Goal: Task Accomplishment & Management: Manage account settings

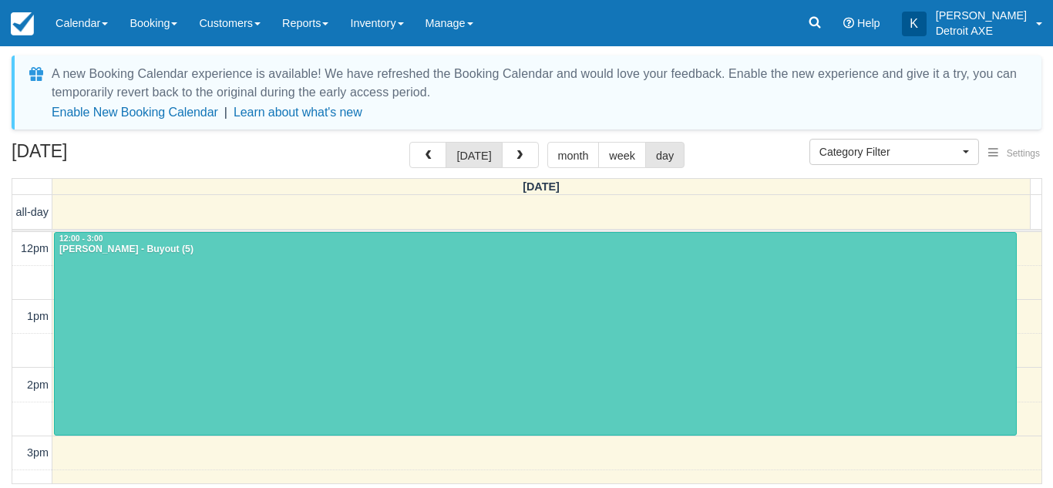
select select
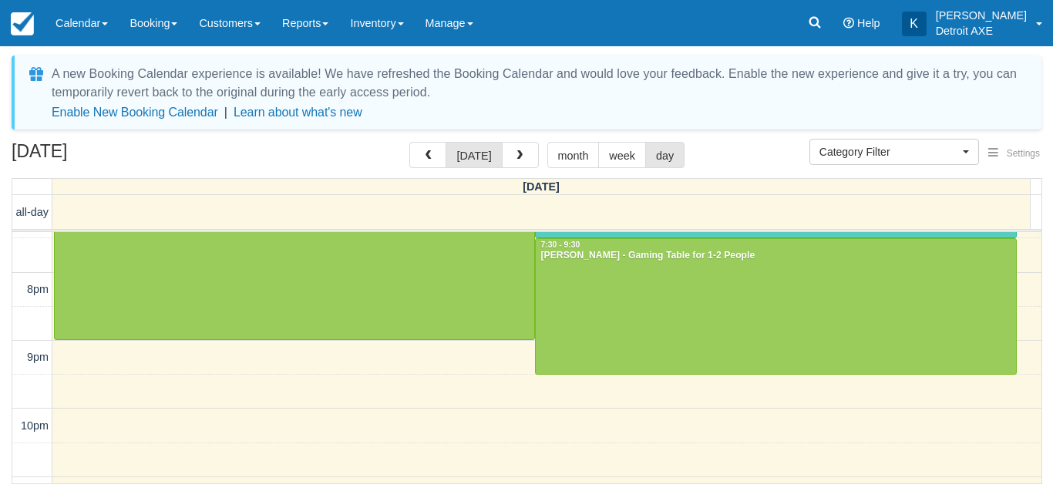
scroll to position [531, 0]
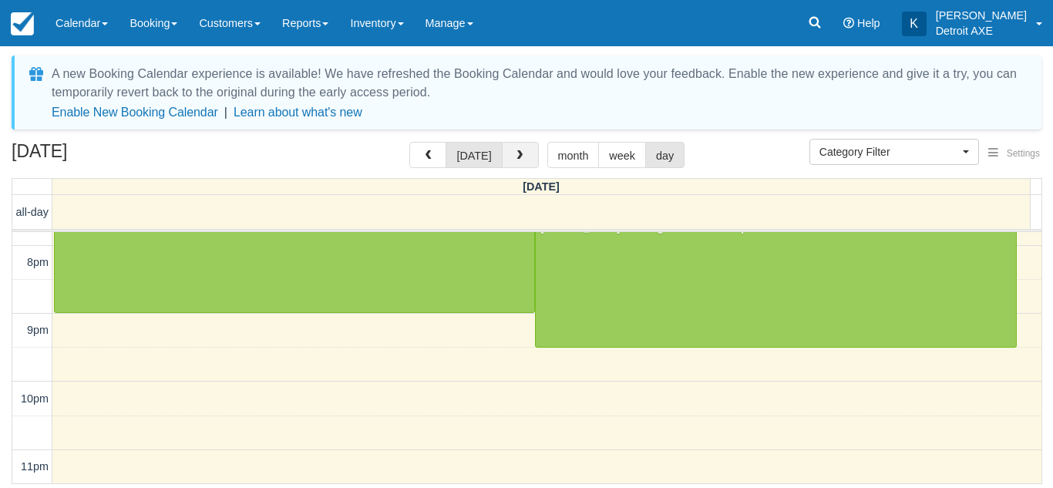
click at [522, 161] on button "button" at bounding box center [520, 155] width 37 height 26
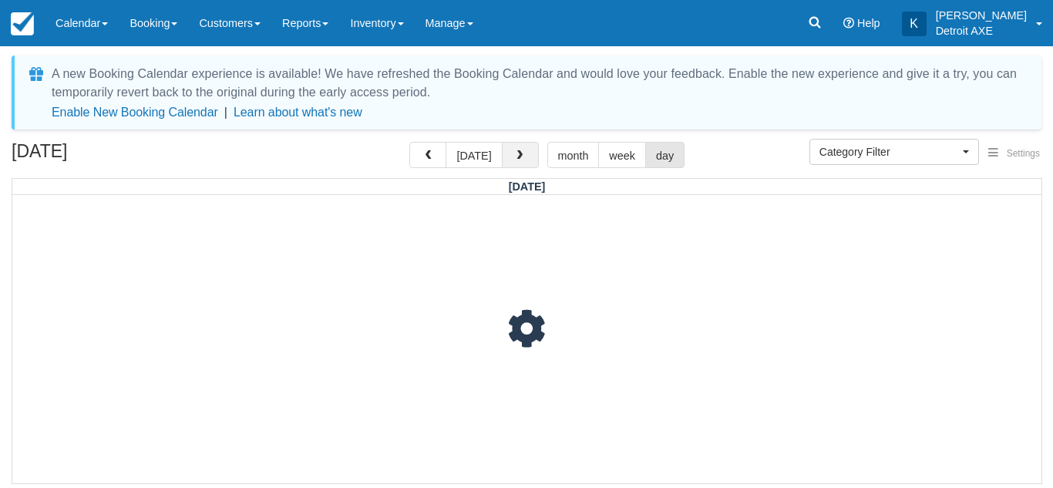
click at [522, 161] on button "button" at bounding box center [520, 155] width 37 height 26
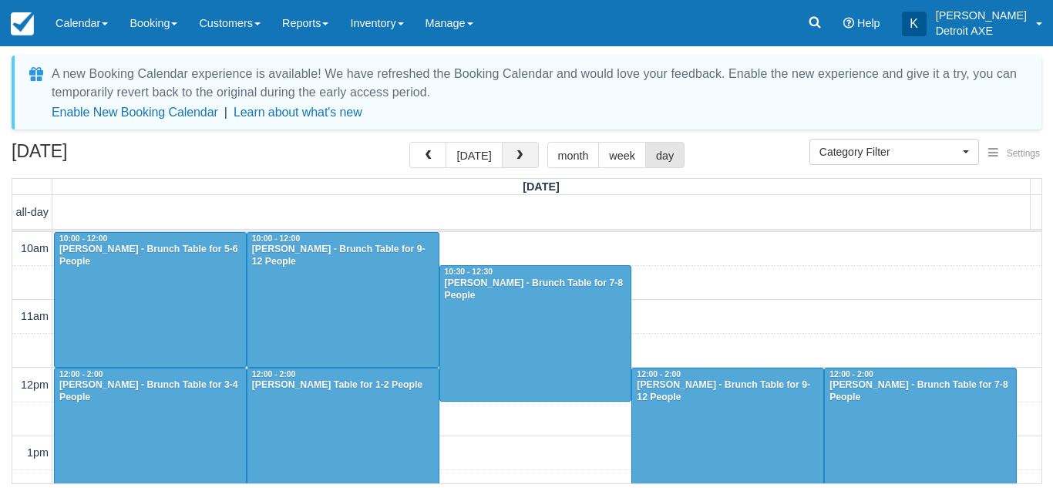
click at [532, 159] on button "button" at bounding box center [520, 155] width 37 height 26
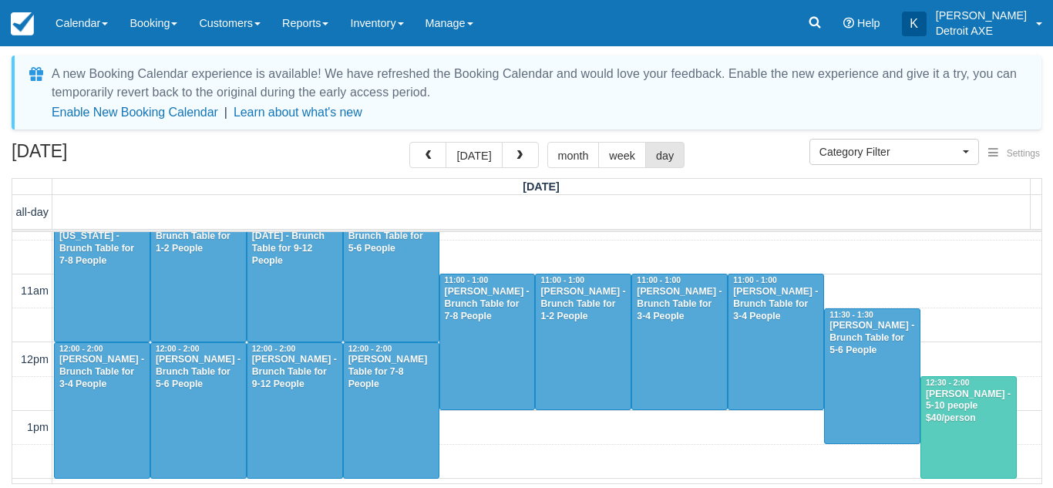
scroll to position [25, 0]
click at [403, 374] on div "Tricia Howard - Brunch Table for 7-8 People" at bounding box center [390, 372] width 87 height 37
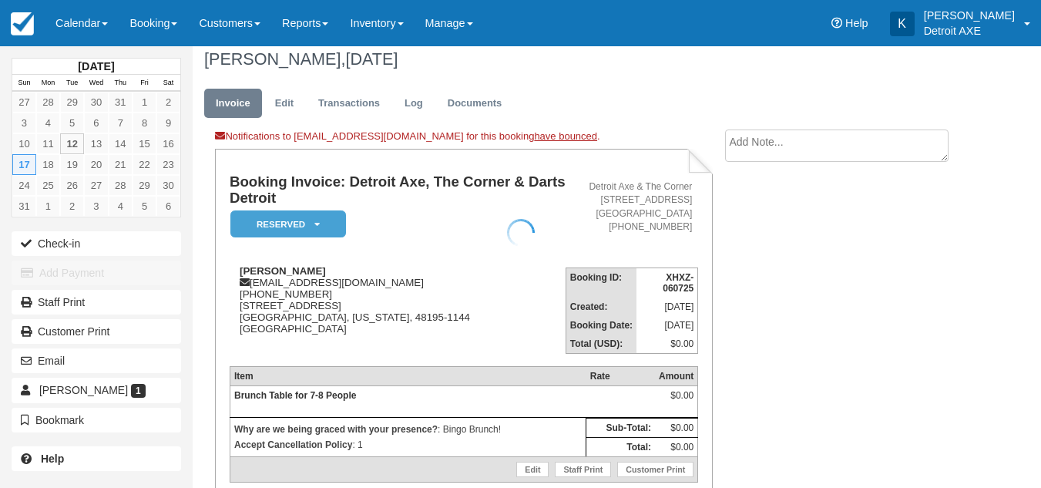
scroll to position [9, 0]
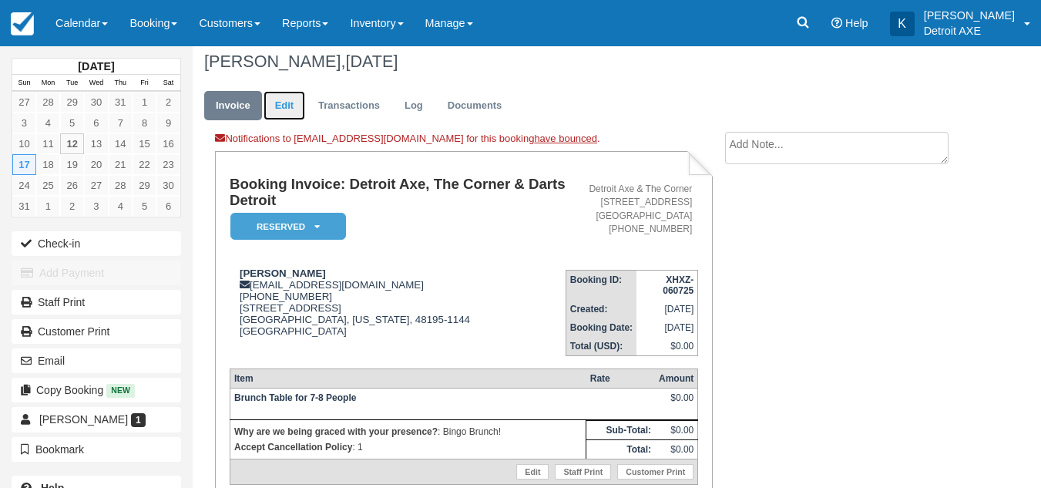
click at [288, 106] on link "Edit" at bounding box center [285, 106] width 42 height 30
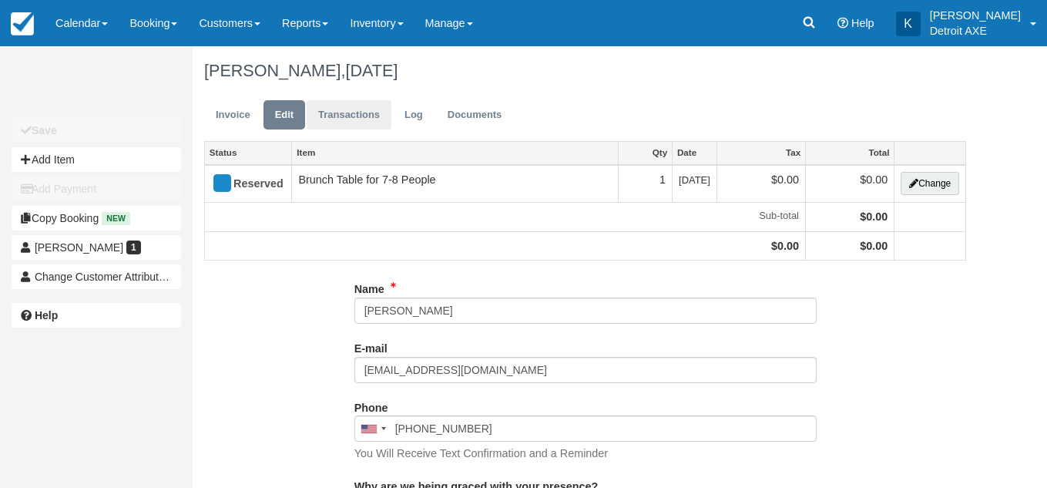
type input "(313) 622-8905"
click at [228, 119] on link "Invoice" at bounding box center [233, 115] width 58 height 30
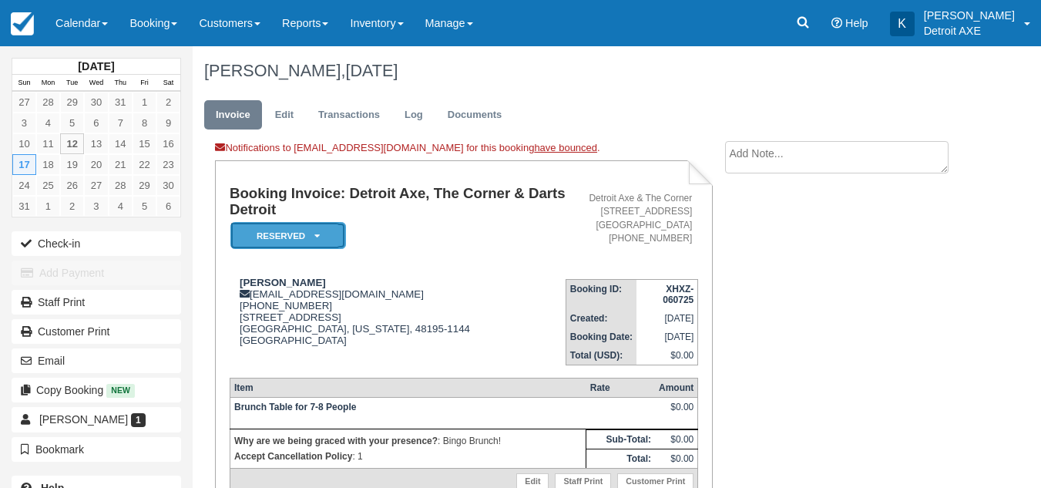
click at [301, 240] on em "Reserved" at bounding box center [288, 235] width 116 height 27
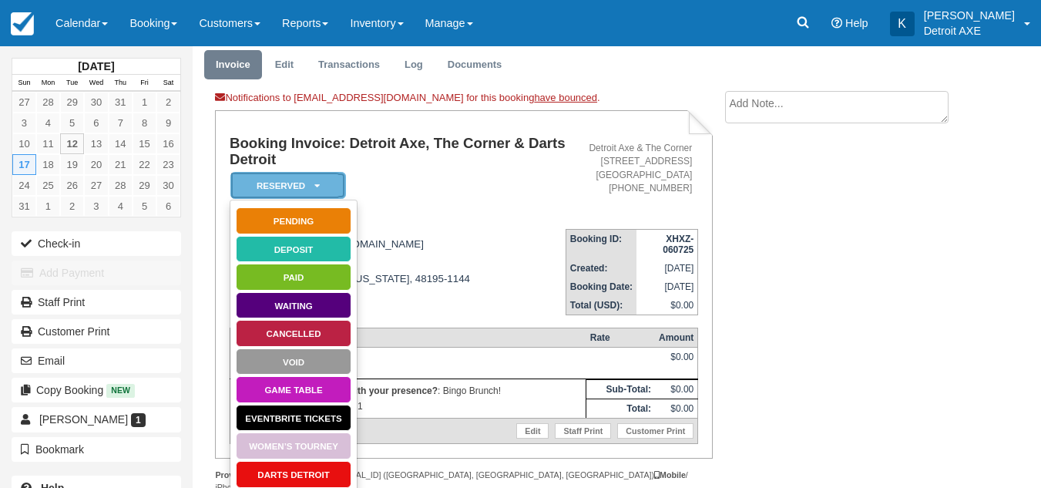
scroll to position [51, 0]
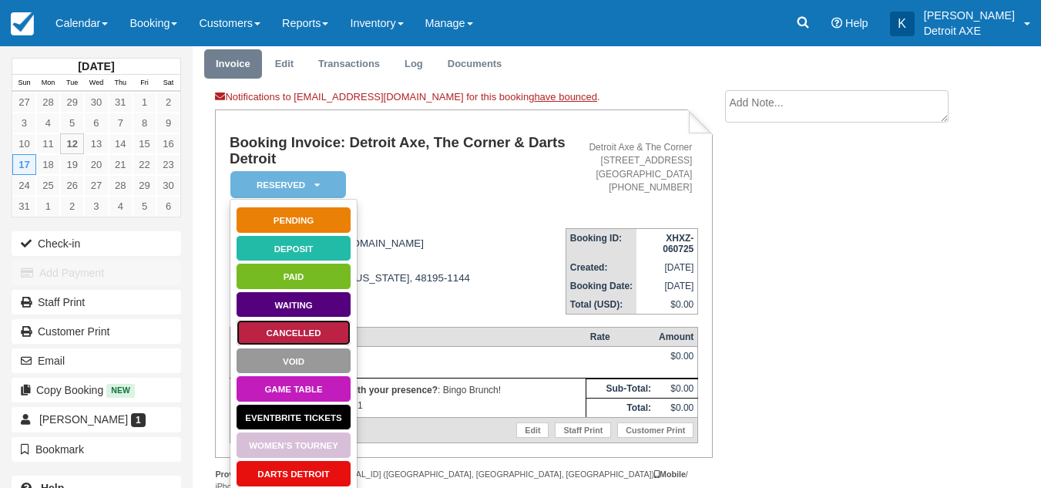
click at [311, 327] on link "Cancelled" at bounding box center [294, 332] width 116 height 27
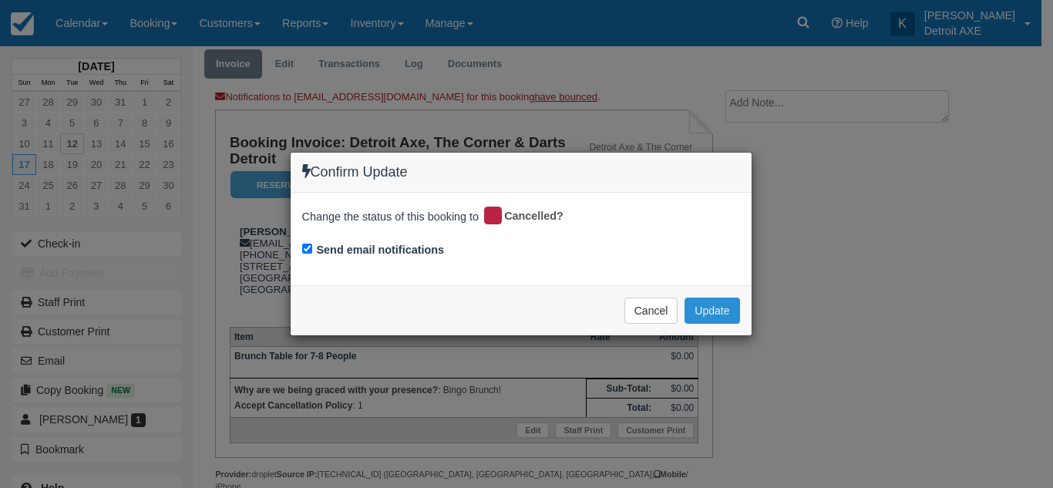
click at [716, 304] on button "Update" at bounding box center [711, 310] width 55 height 26
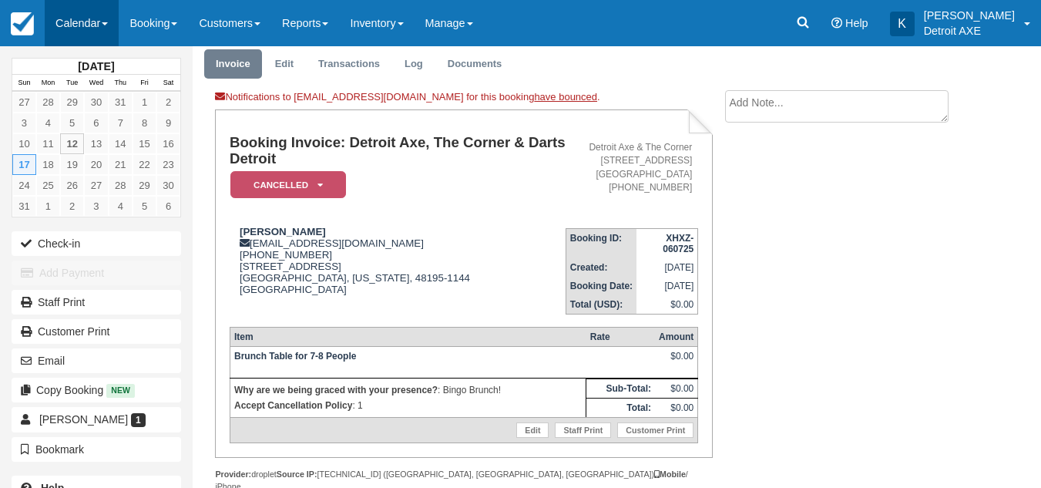
click at [99, 21] on link "Calendar" at bounding box center [82, 23] width 74 height 46
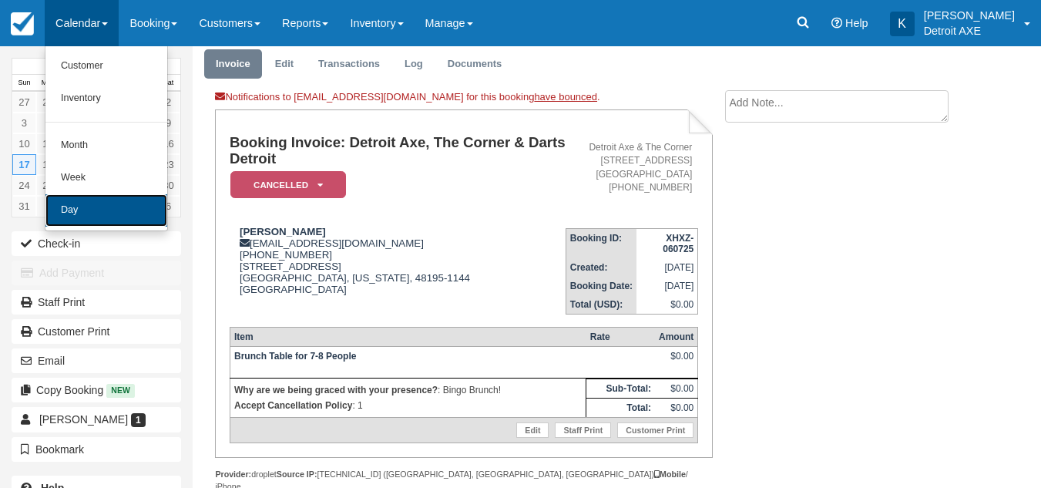
click at [107, 215] on link "Day" at bounding box center [106, 210] width 122 height 32
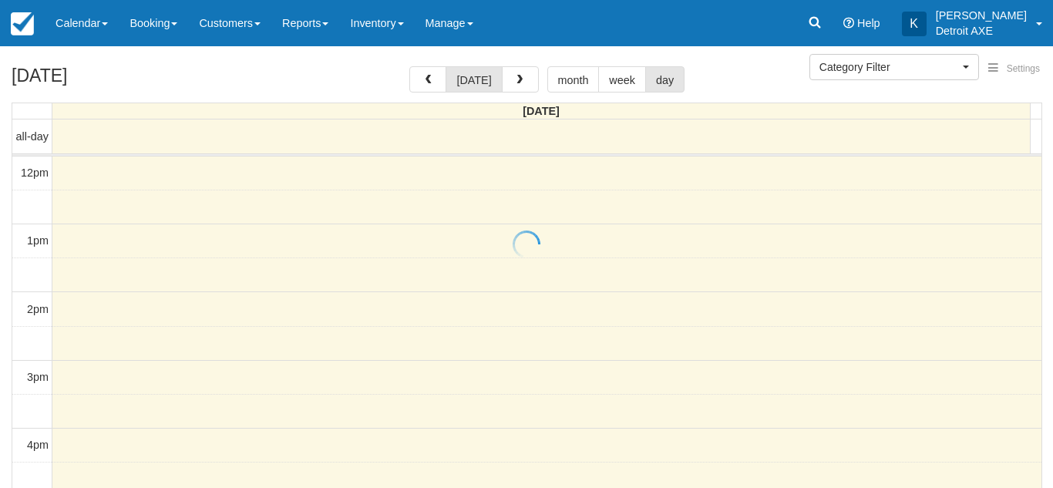
select select
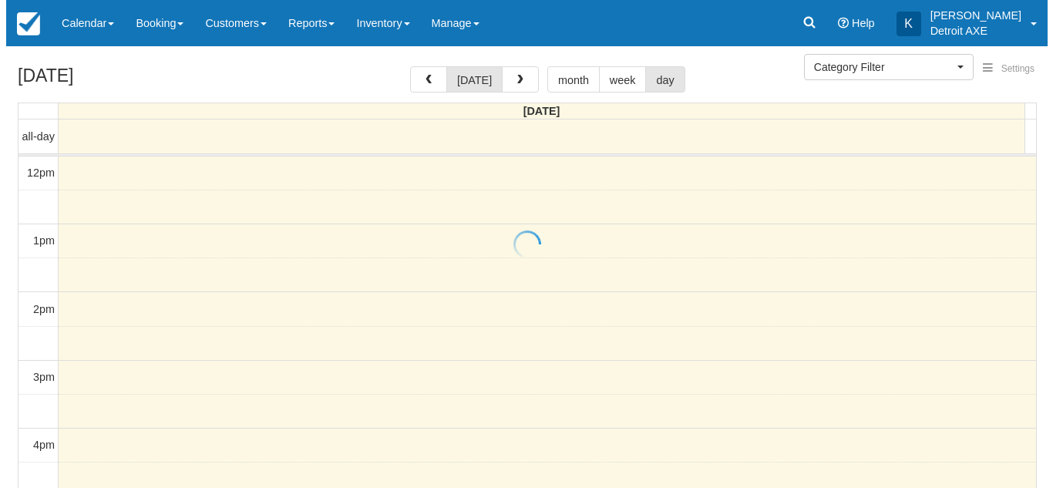
scroll to position [273, 0]
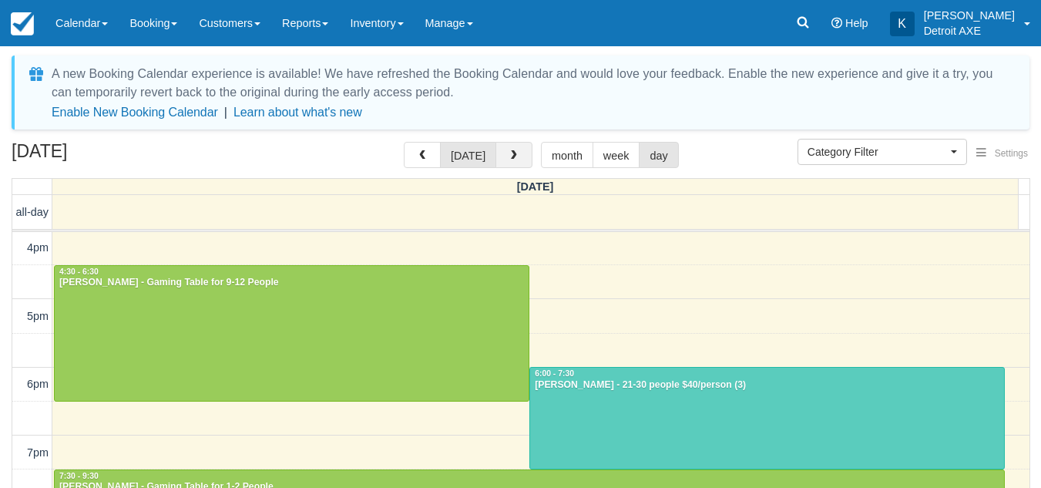
click at [515, 155] on span "button" at bounding box center [514, 155] width 11 height 11
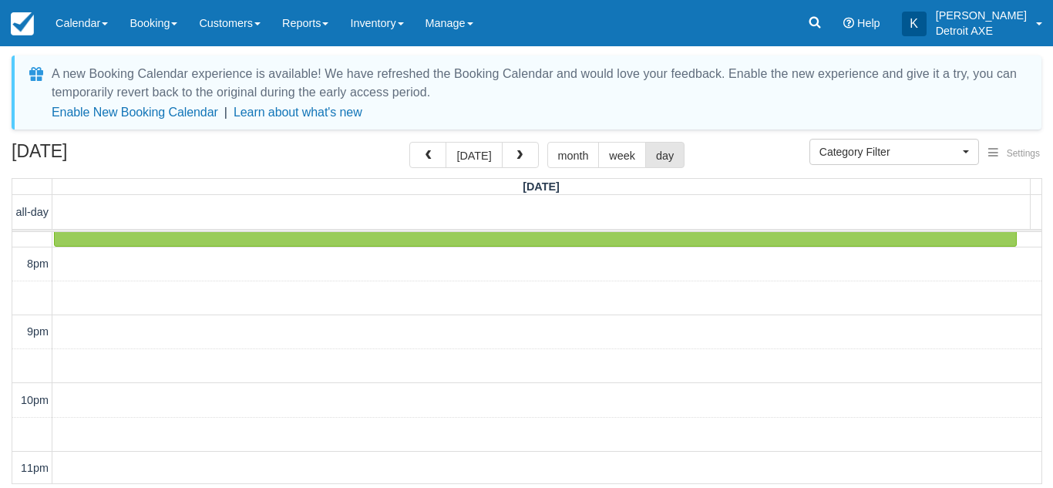
scroll to position [530, 0]
click at [453, 160] on button "[DATE]" at bounding box center [473, 155] width 56 height 26
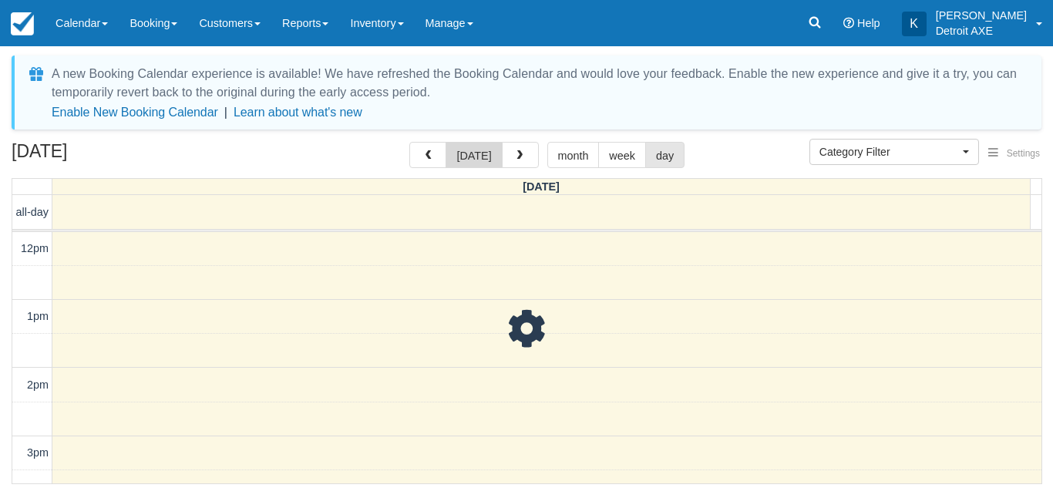
scroll to position [273, 0]
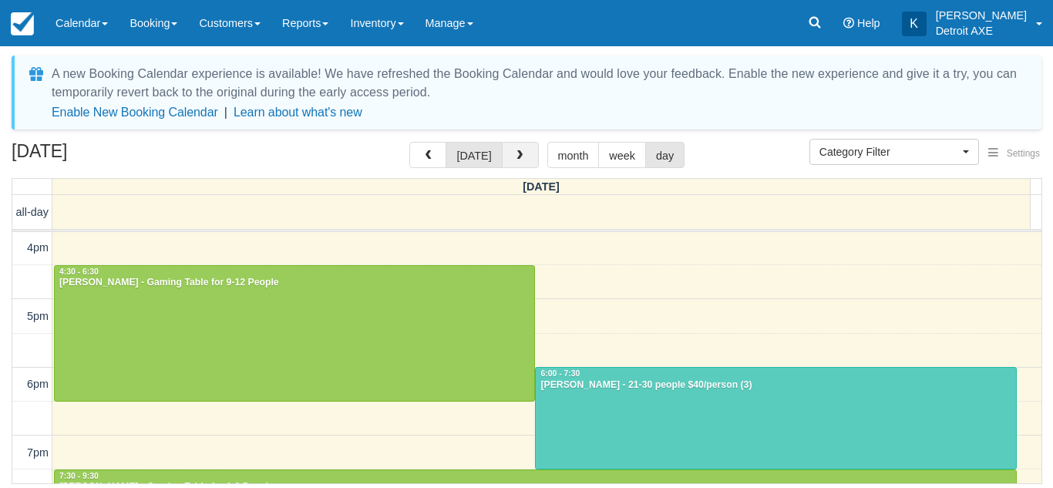
click at [533, 155] on button "button" at bounding box center [520, 155] width 37 height 26
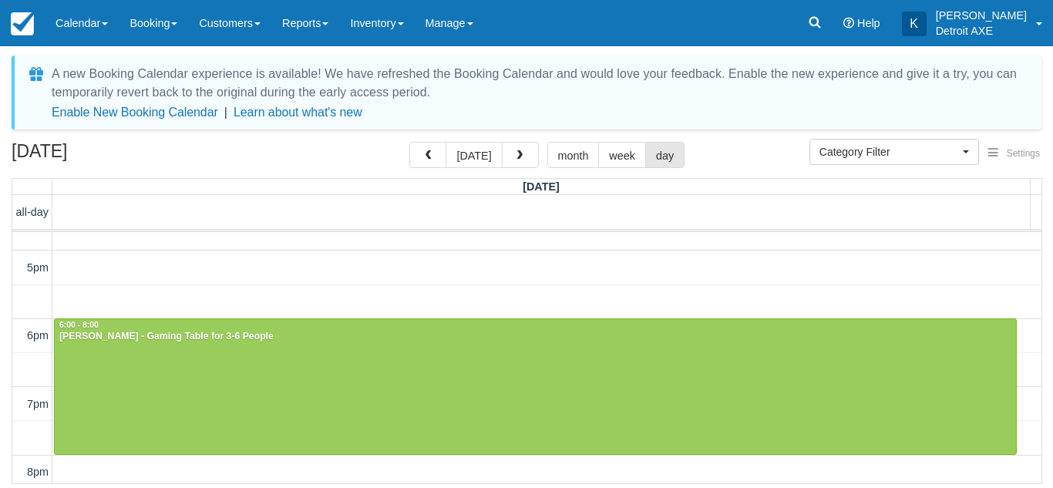
scroll to position [335, 0]
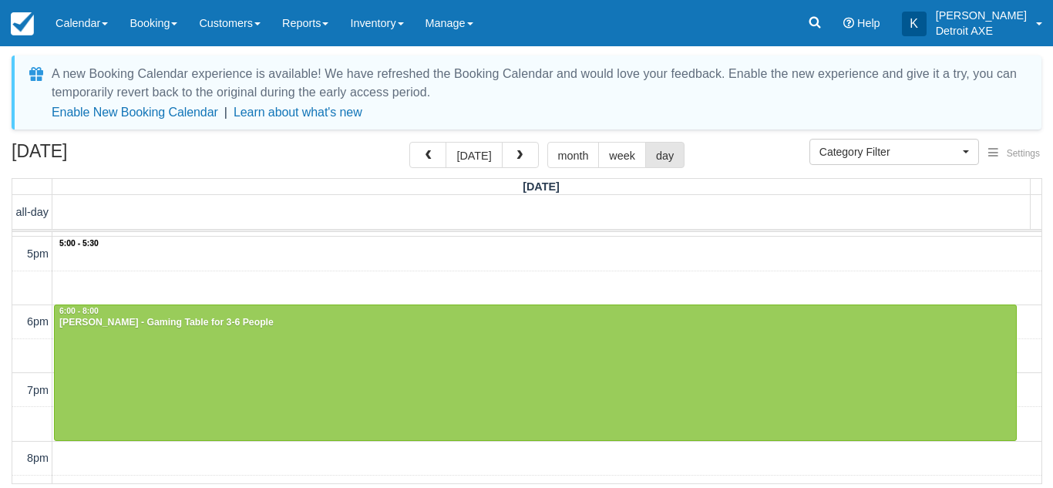
click at [453, 270] on div "12pm 1pm 2pm 3pm 4pm 5pm 6pm 7pm 8pm 9pm 10pm 11pm 5:00 - 5:30 6:00 - 8:00 Keny…" at bounding box center [526, 288] width 1029 height 782
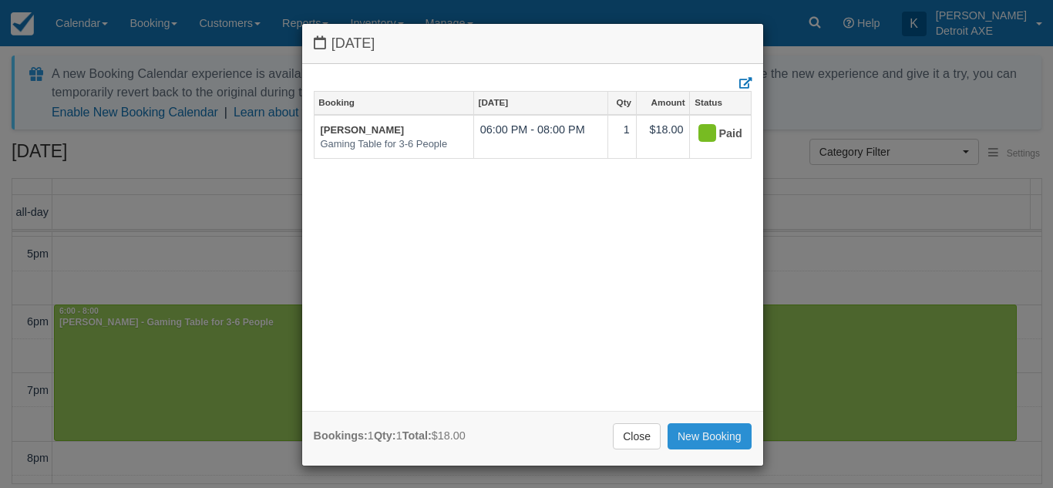
click at [677, 435] on link "New Booking" at bounding box center [709, 436] width 84 height 26
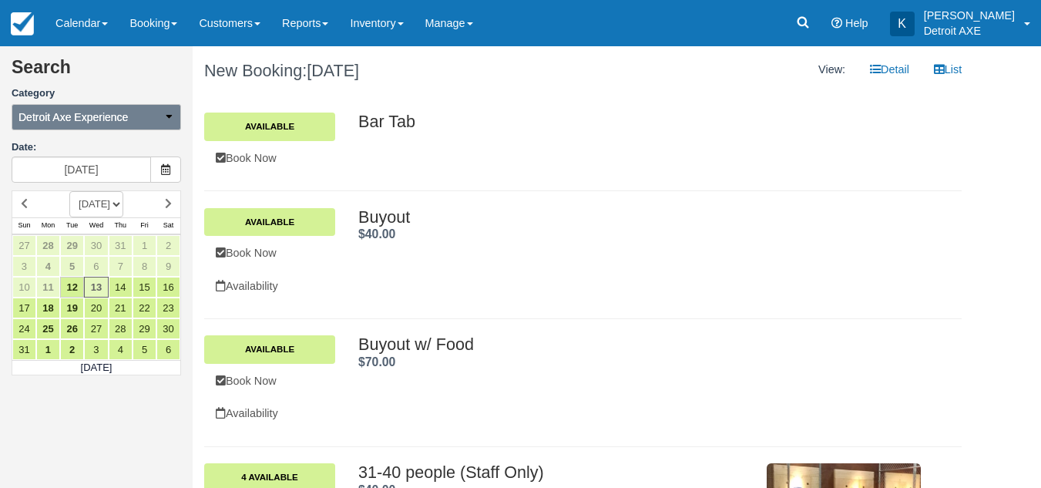
click at [120, 109] on button "Detroit Axe Experience" at bounding box center [97, 117] width 170 height 26
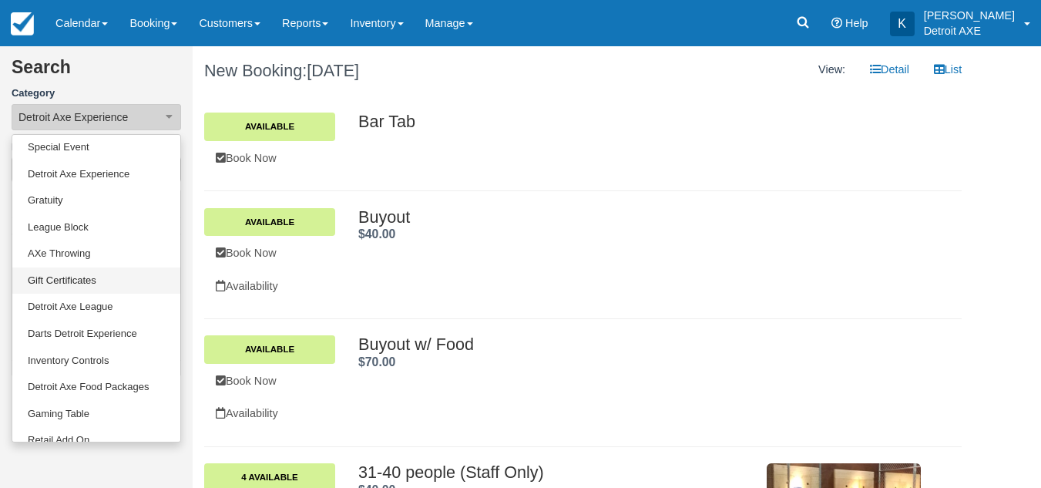
scroll to position [109, 0]
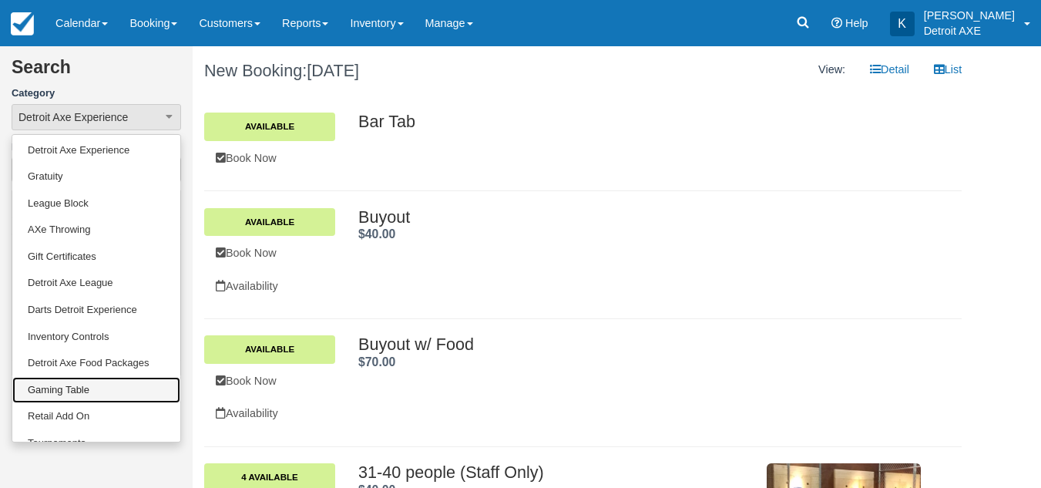
click at [98, 387] on link "Gaming Table" at bounding box center [96, 390] width 168 height 27
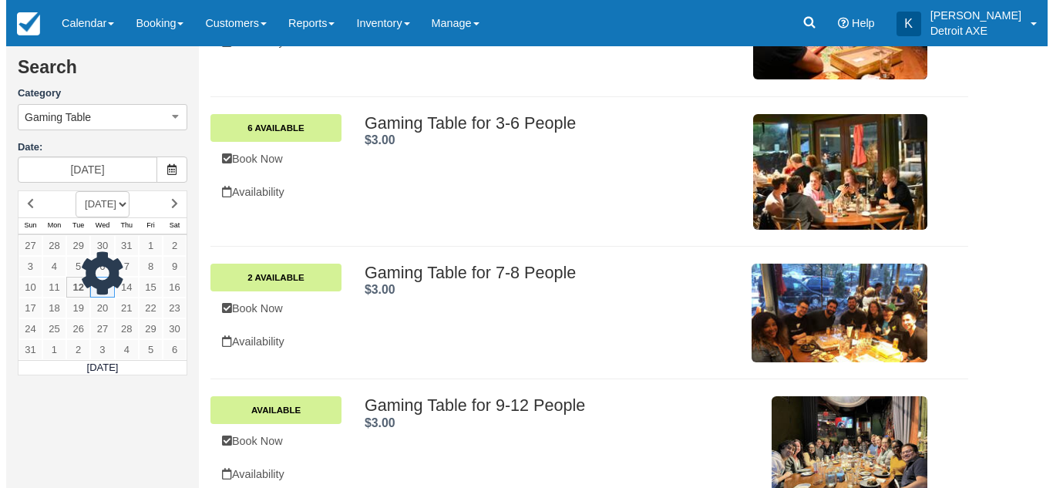
scroll to position [428, 0]
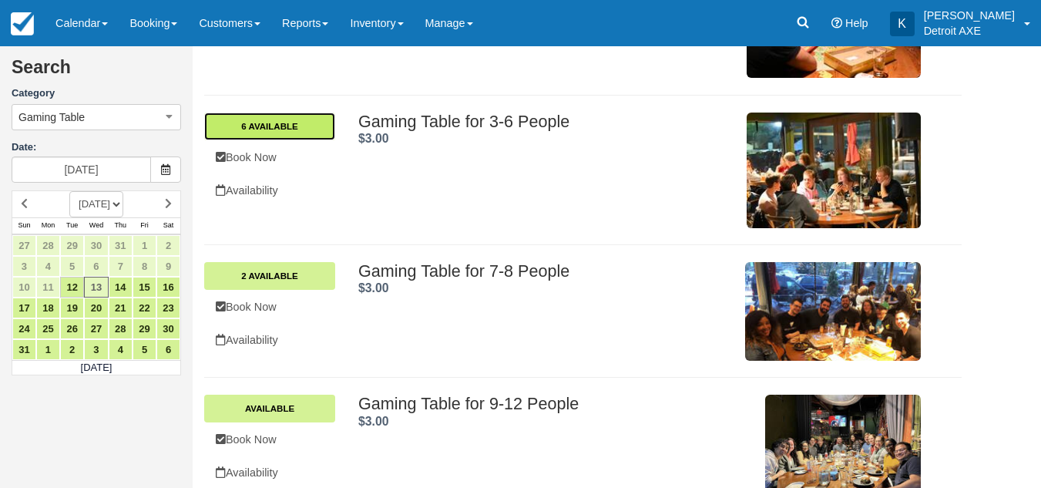
click at [302, 139] on link "6 Available" at bounding box center [269, 126] width 131 height 28
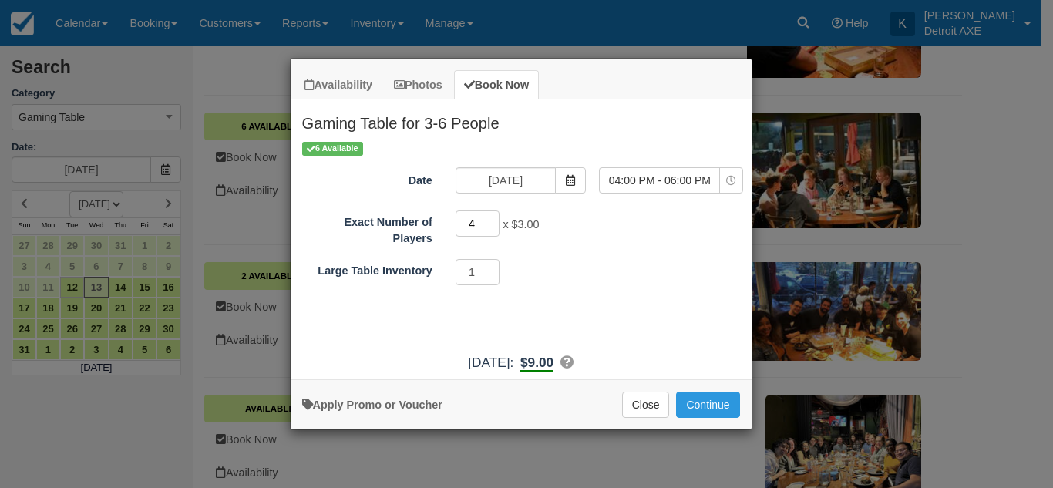
click at [488, 218] on input "4" at bounding box center [477, 223] width 45 height 26
type input "5"
click at [488, 218] on input "5" at bounding box center [477, 223] width 45 height 26
click at [656, 174] on span "04:00 PM - 06:00 PM" at bounding box center [658, 180] width 119 height 15
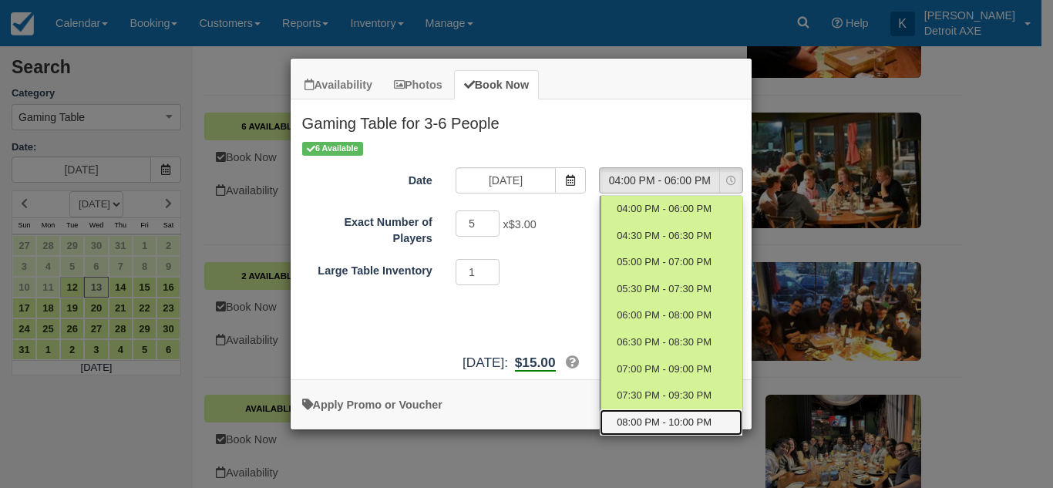
click at [674, 418] on span "08:00 PM - 10:00 PM" at bounding box center [663, 422] width 95 height 15
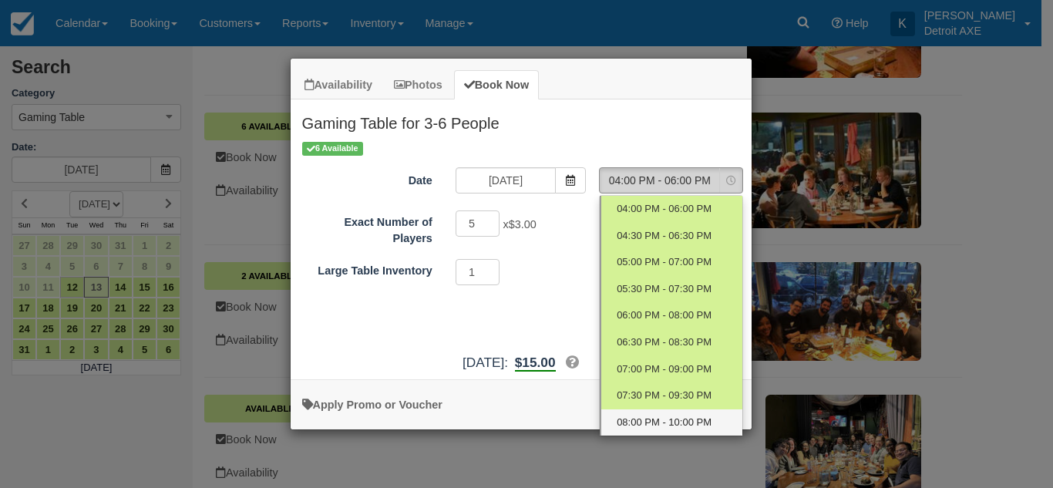
select select "8"
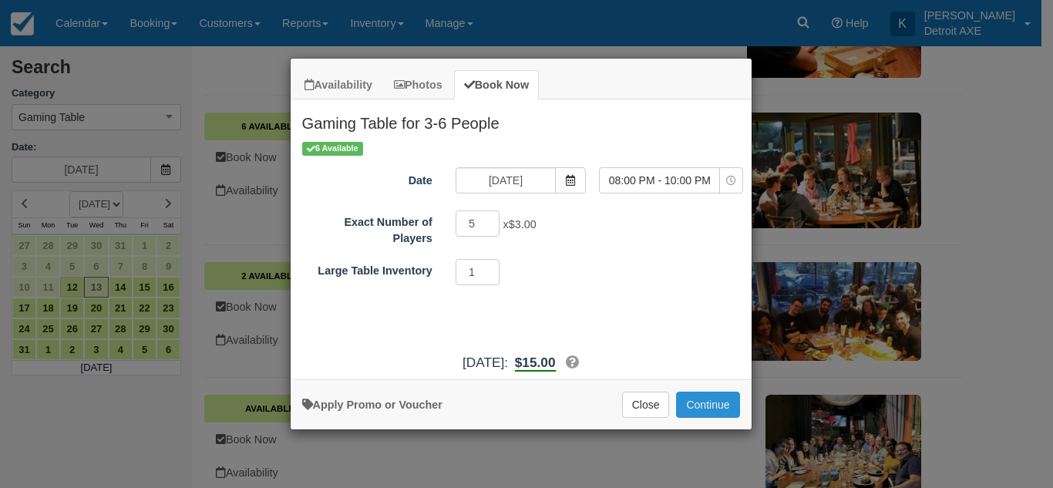
click at [710, 403] on button "Continue" at bounding box center [707, 404] width 63 height 26
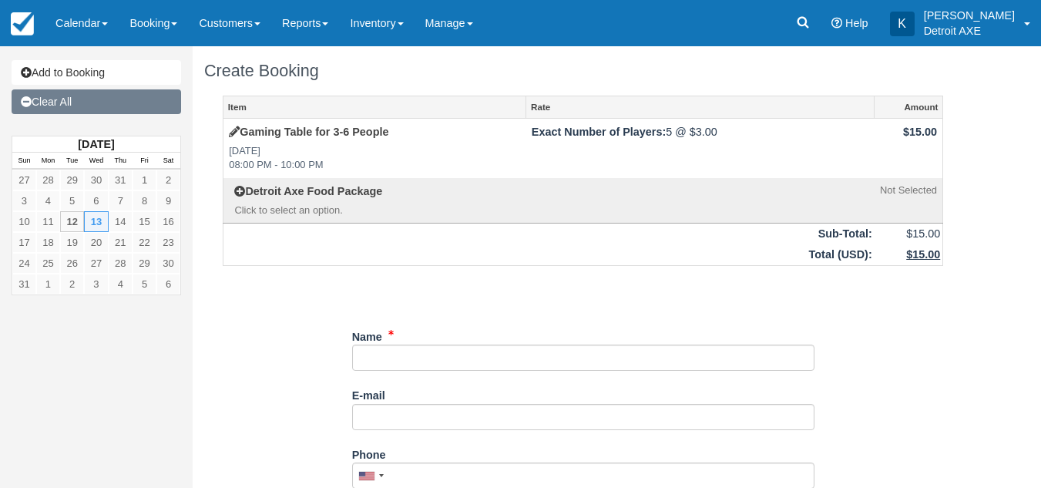
click at [119, 99] on link "Clear All" at bounding box center [97, 101] width 170 height 25
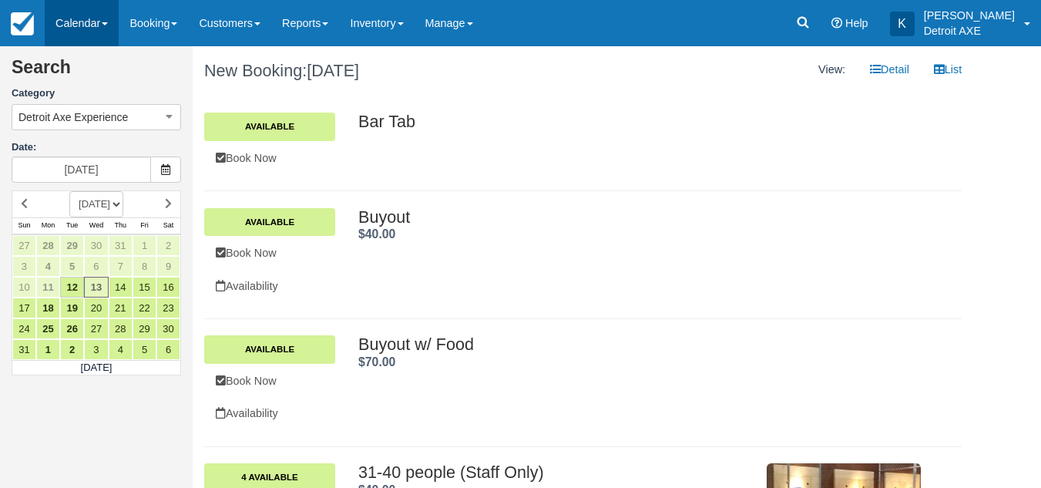
click at [95, 39] on link "Calendar" at bounding box center [82, 23] width 74 height 46
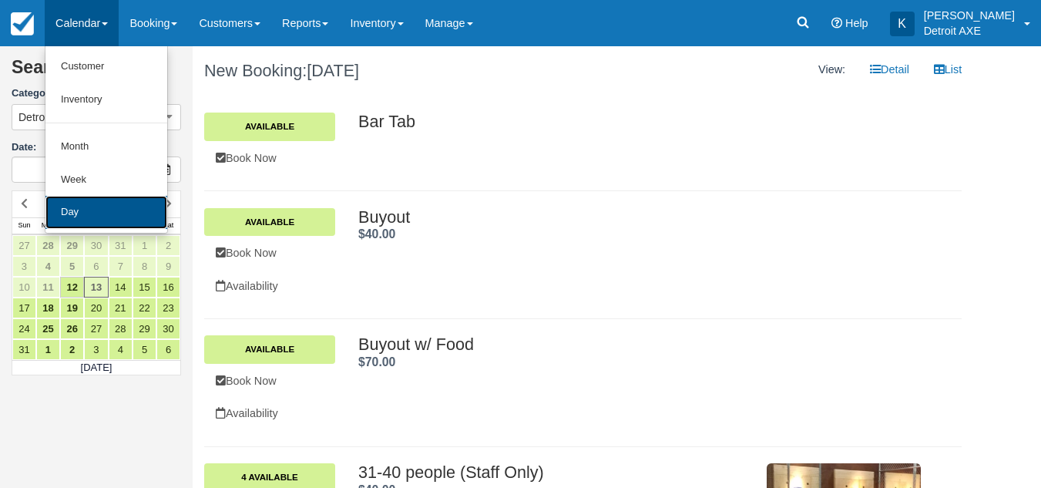
click at [101, 220] on link "Day" at bounding box center [106, 212] width 122 height 33
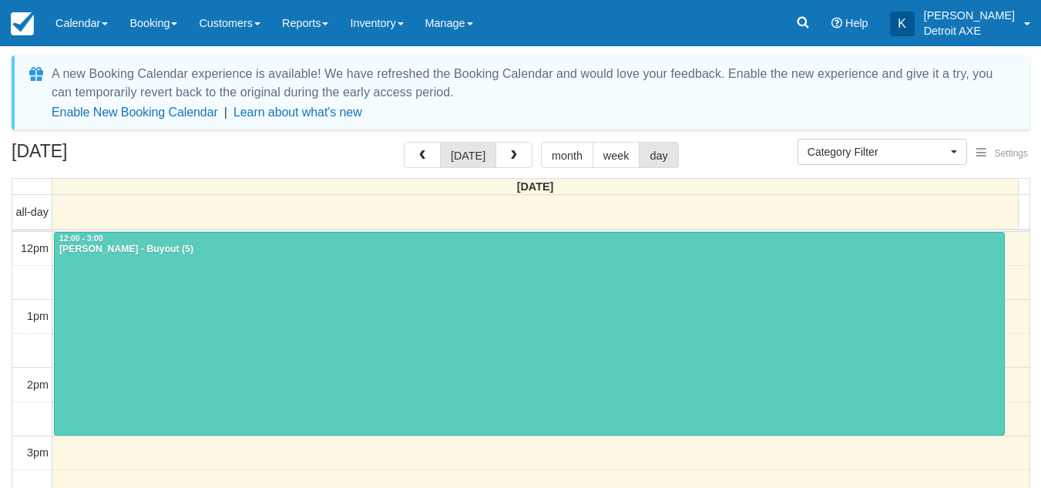
select select
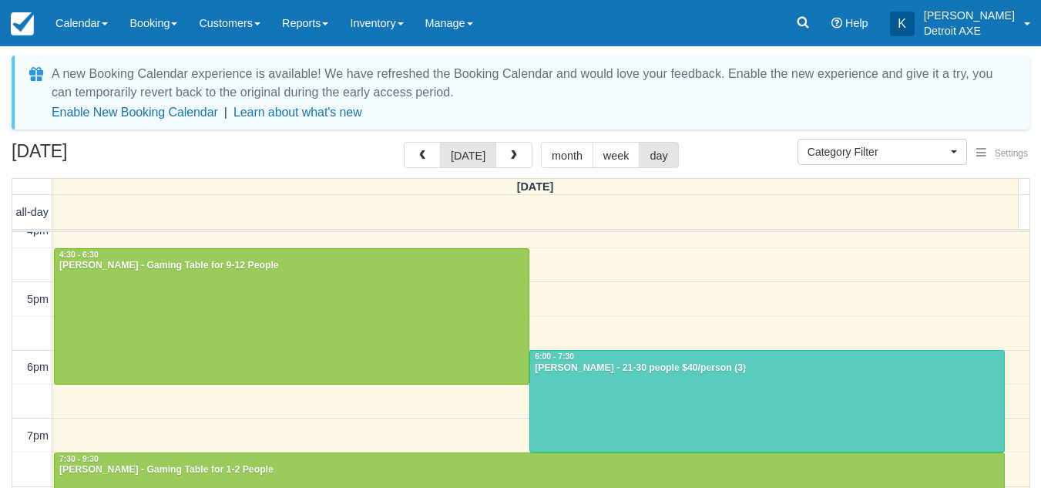
scroll to position [289, 0]
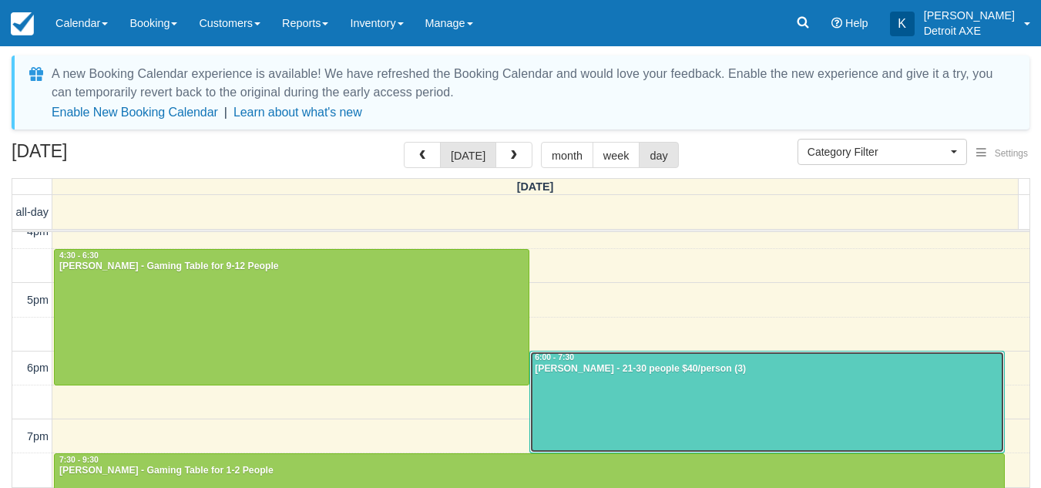
click at [613, 374] on div "Andrea Larick - 21-30 people $40/person (3)" at bounding box center [767, 369] width 466 height 12
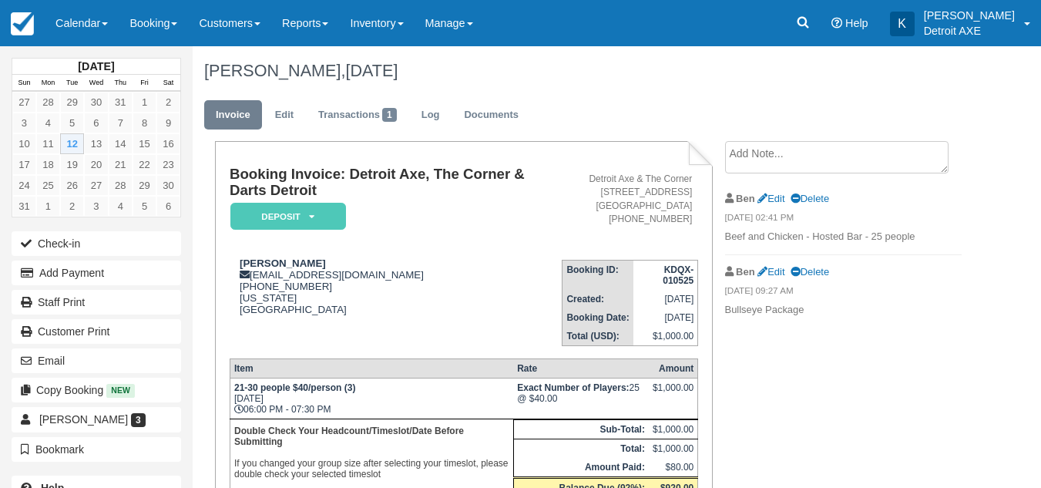
scroll to position [1, 0]
click at [388, 122] on link "Transactions 1" at bounding box center [358, 114] width 102 height 30
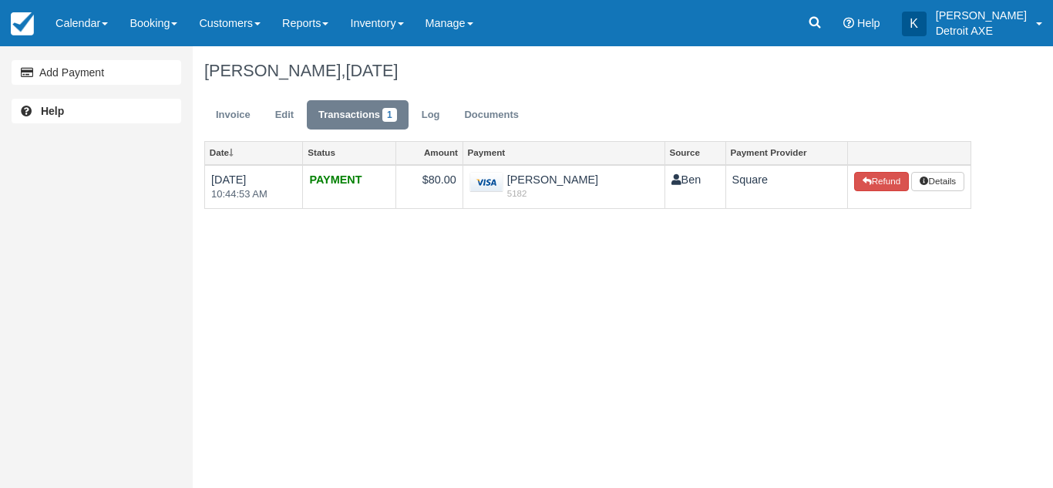
click at [228, 94] on div "Andrea Larick, August 12 2025" at bounding box center [588, 70] width 790 height 49
click at [235, 116] on link "Invoice" at bounding box center [233, 115] width 58 height 30
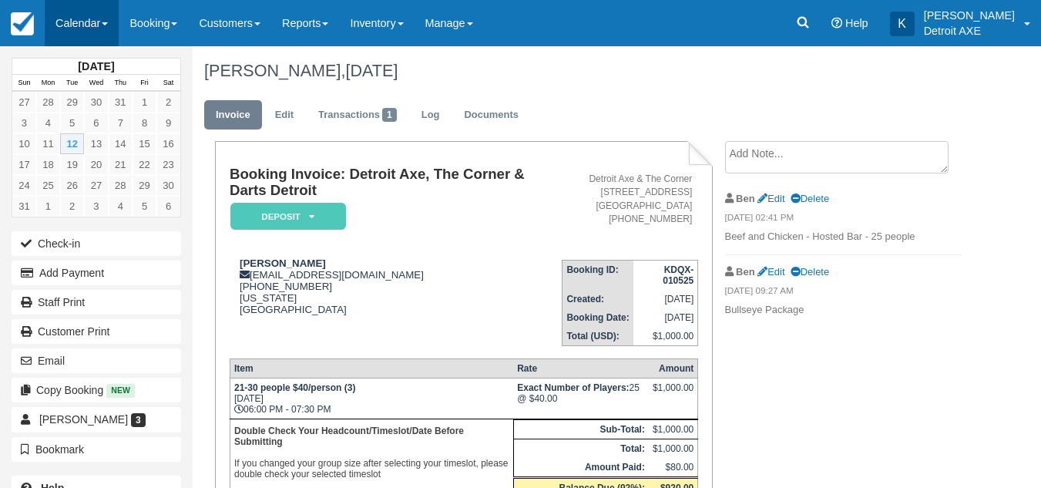
click at [92, 33] on link "Calendar" at bounding box center [82, 23] width 74 height 46
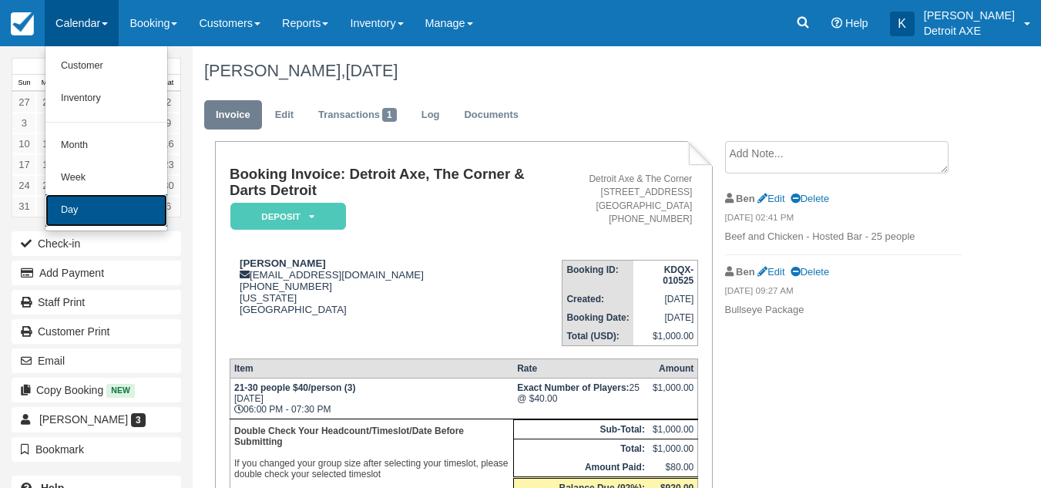
click at [109, 198] on link "Day" at bounding box center [106, 210] width 122 height 32
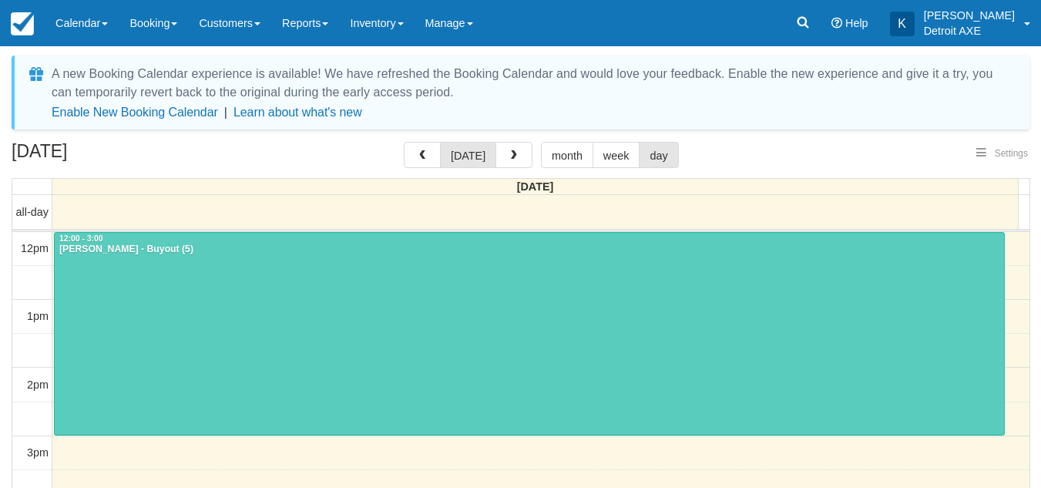
select select
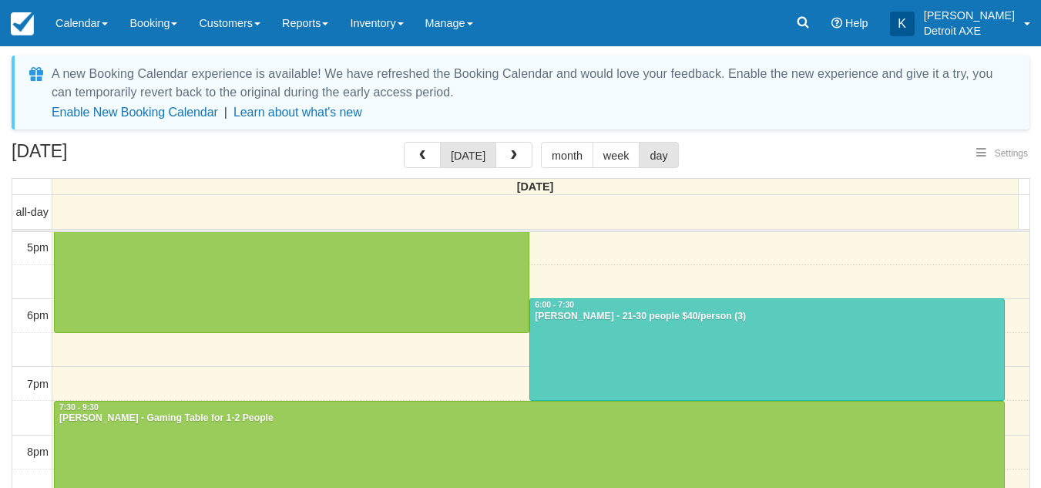
select select
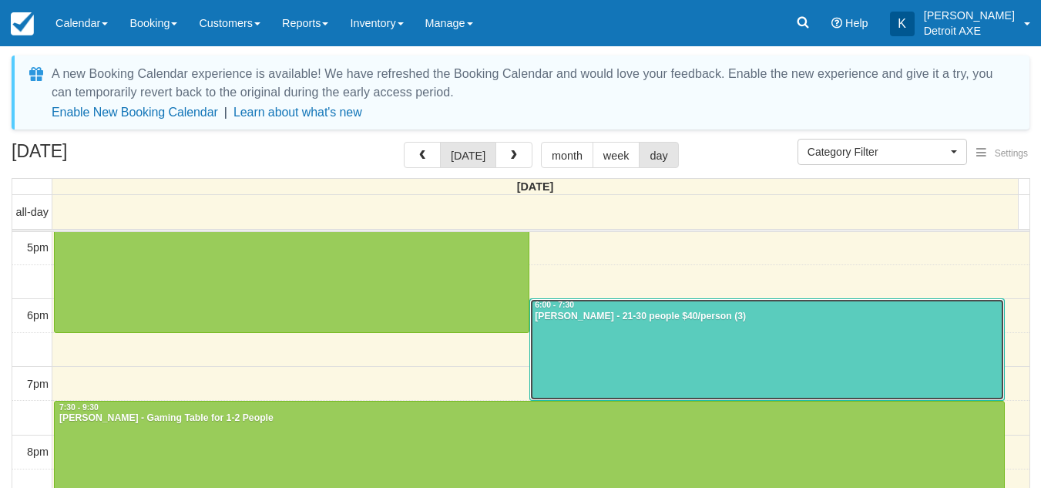
click at [603, 361] on div at bounding box center [767, 349] width 474 height 101
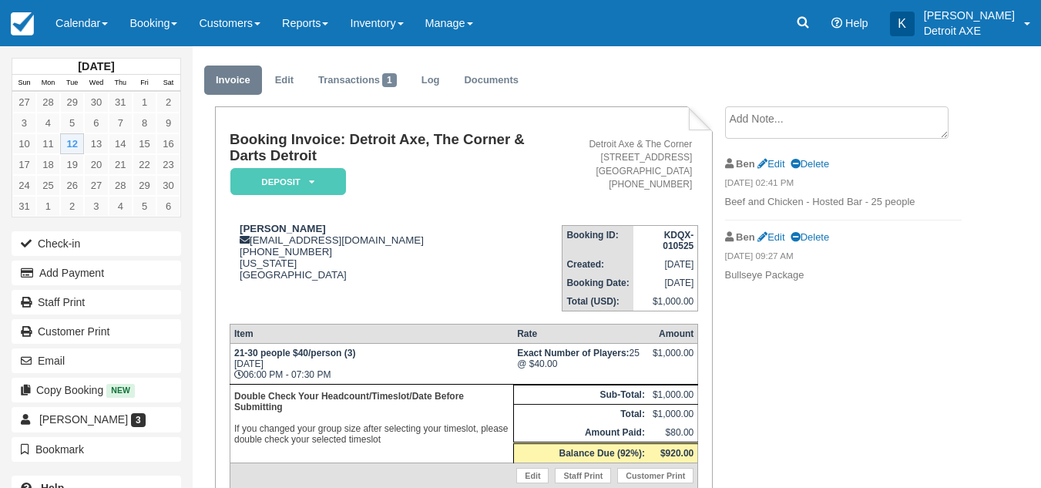
scroll to position [153, 0]
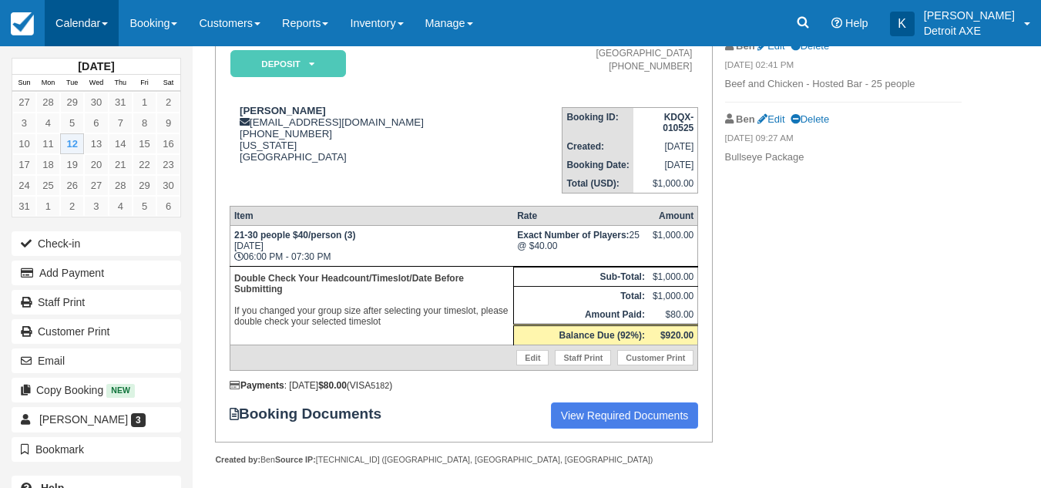
click at [103, 6] on link "Calendar" at bounding box center [82, 23] width 74 height 46
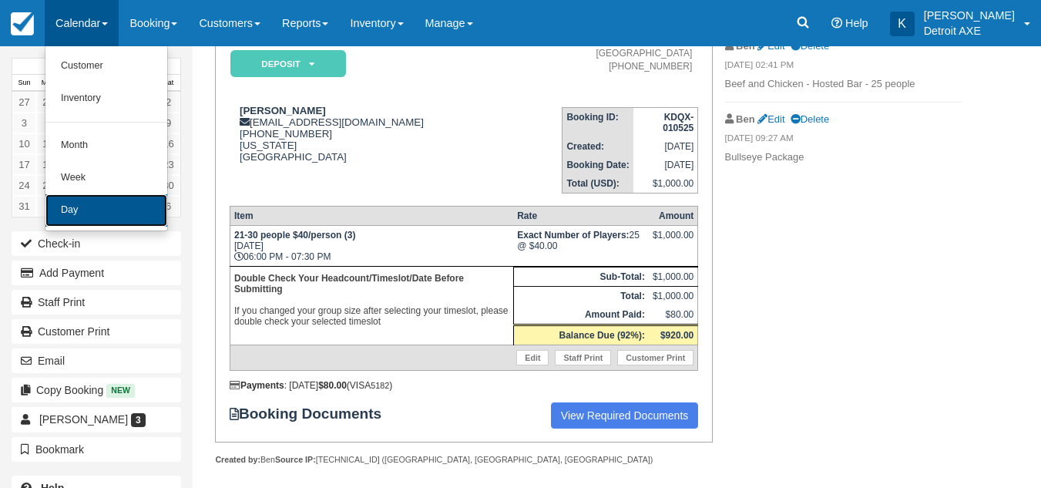
click at [102, 203] on link "Day" at bounding box center [106, 210] width 122 height 32
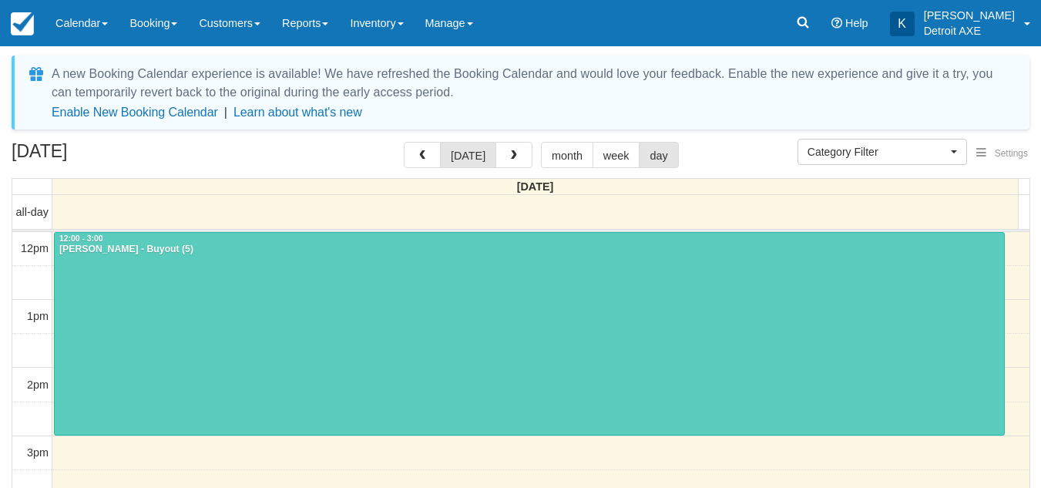
select select
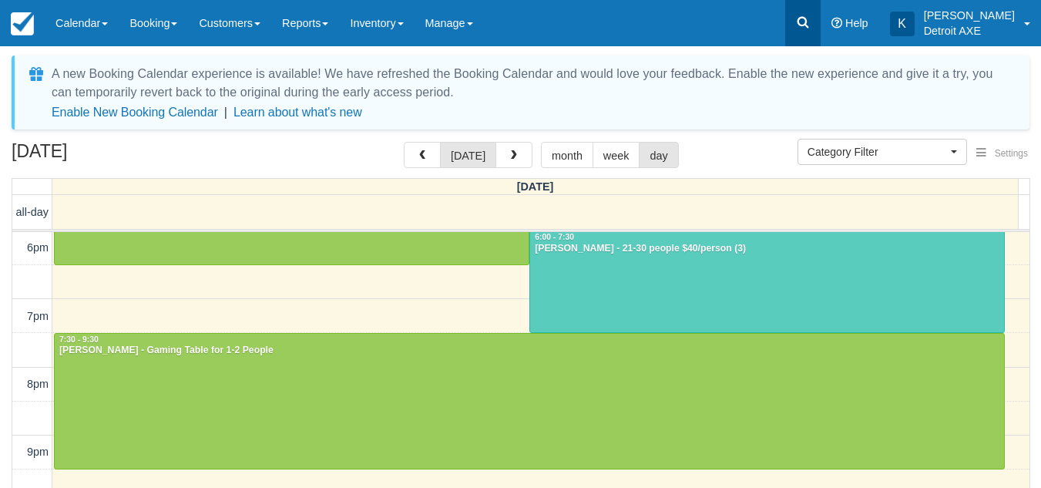
click at [811, 28] on icon at bounding box center [802, 22] width 15 height 15
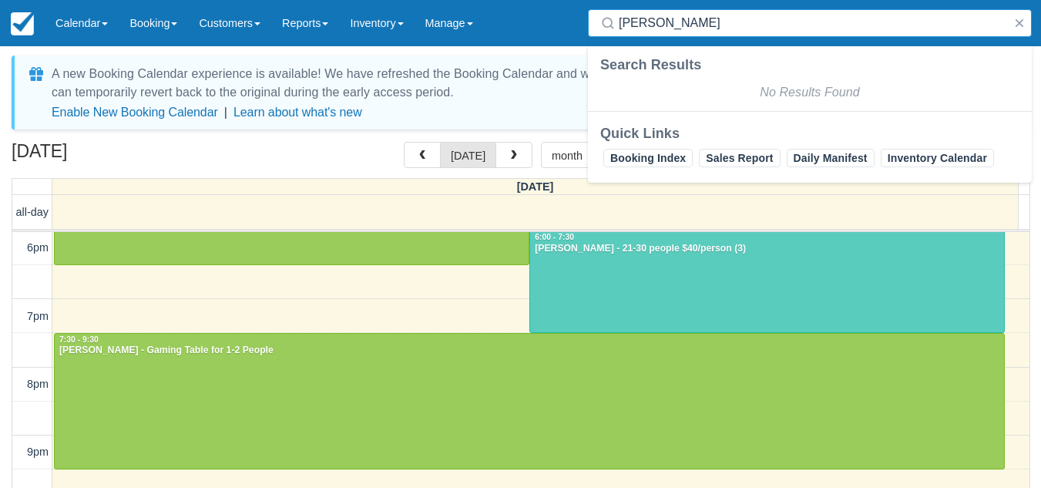
type input "[PERSON_NAME]"
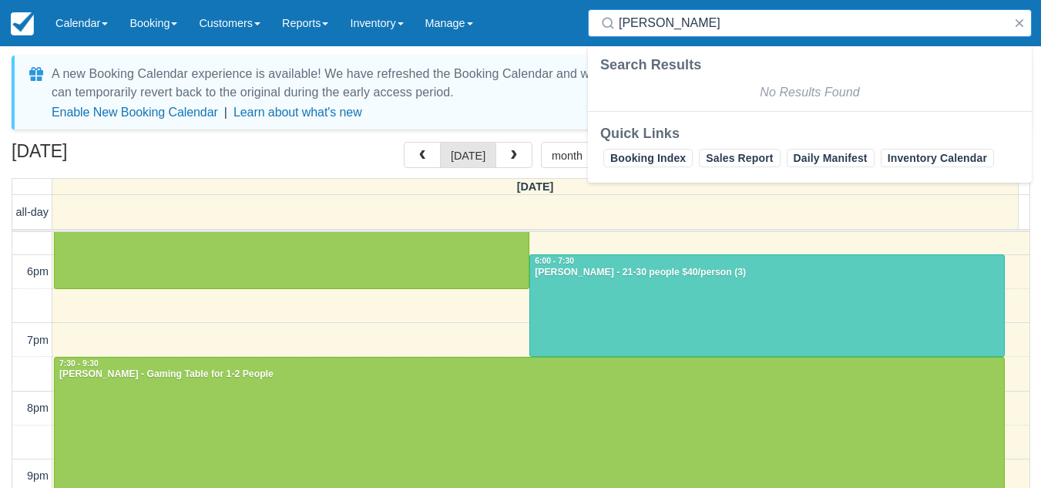
scroll to position [400, 0]
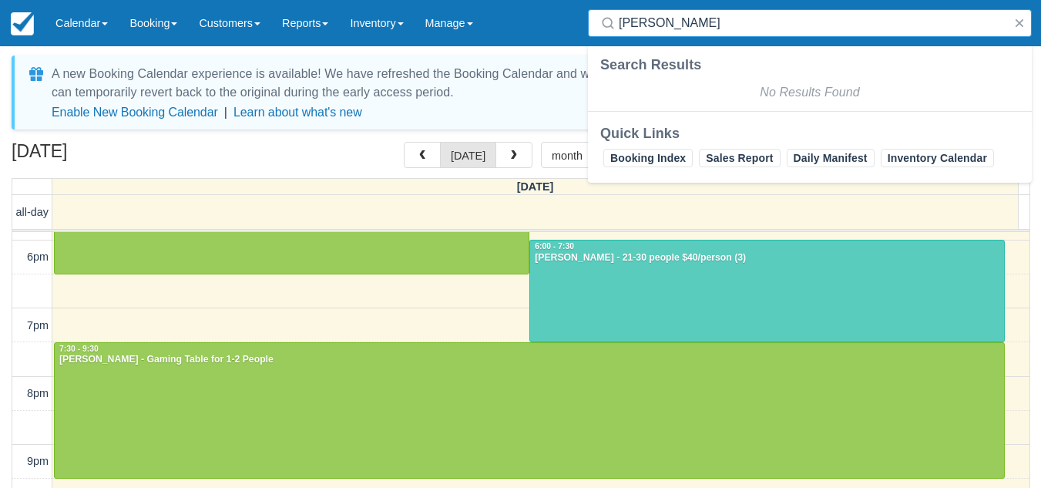
click at [330, 159] on div "[DATE] [DATE] month week day" at bounding box center [521, 158] width 1018 height 33
click at [1012, 18] on button "button" at bounding box center [1019, 23] width 18 height 18
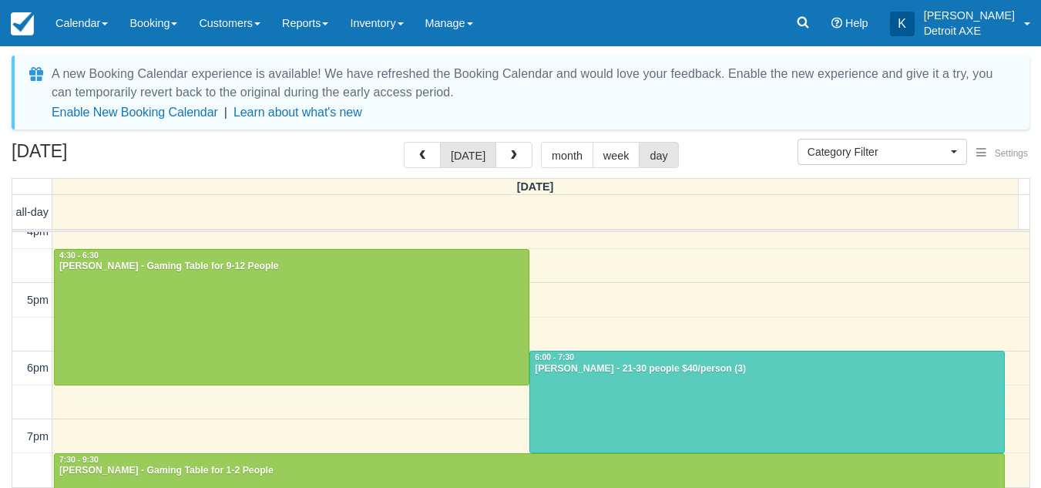
scroll to position [279, 0]
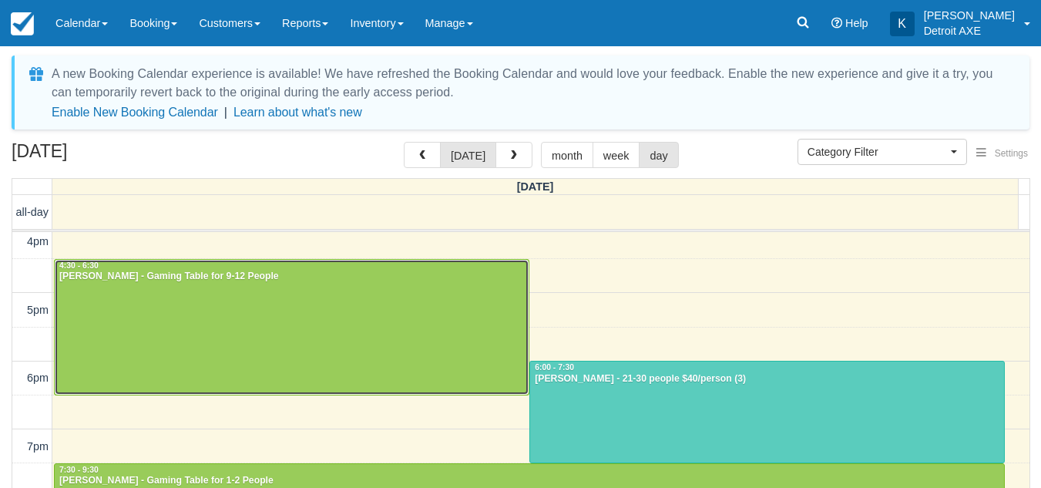
click at [391, 321] on div at bounding box center [292, 327] width 474 height 135
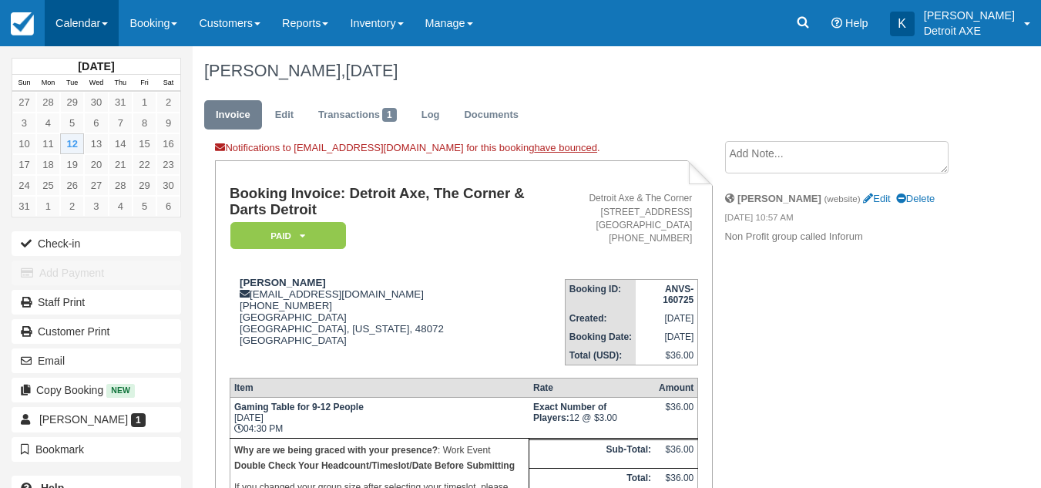
click at [88, 26] on link "Calendar" at bounding box center [82, 23] width 74 height 46
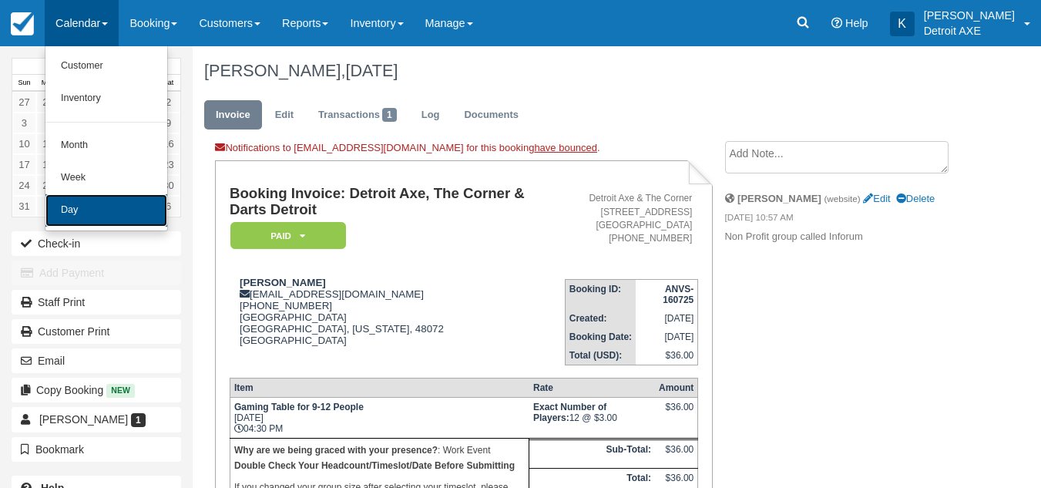
click at [115, 213] on link "Day" at bounding box center [106, 210] width 122 height 32
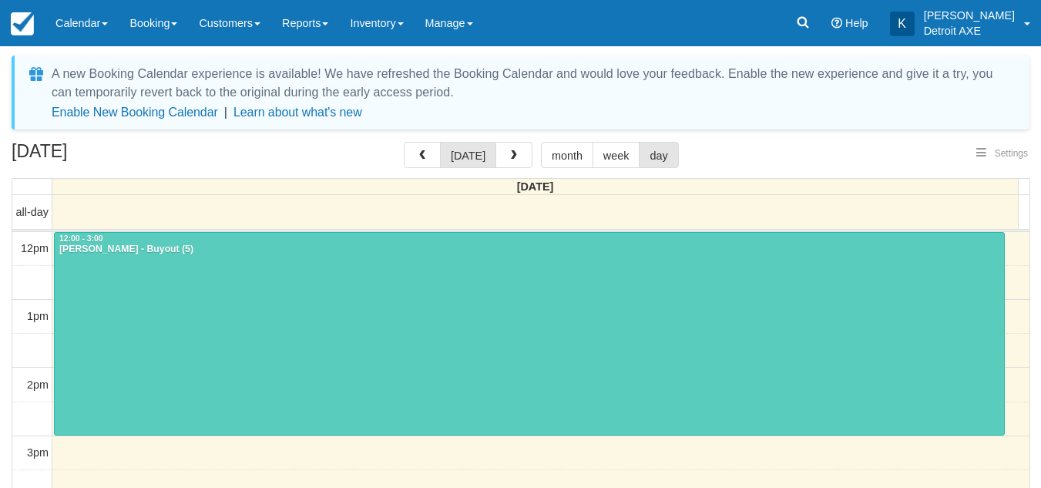
select select
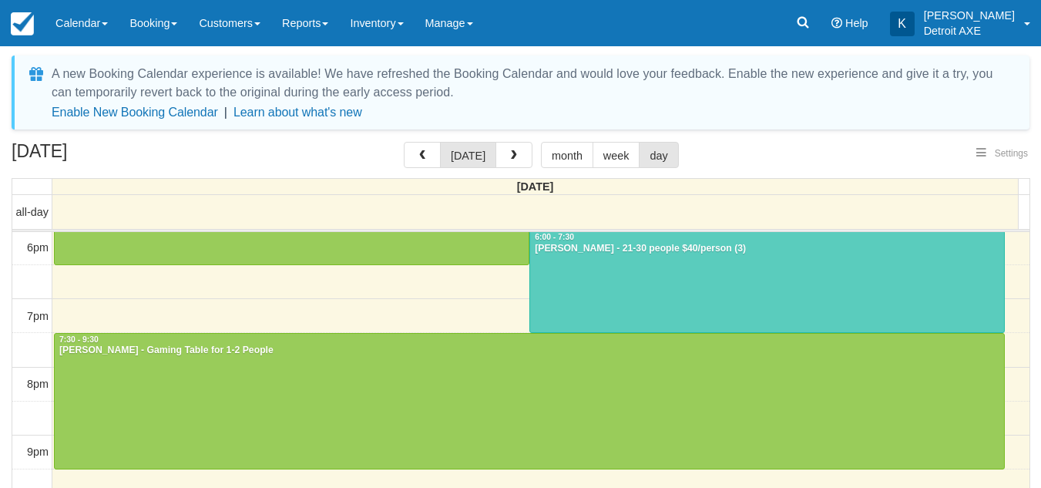
select select
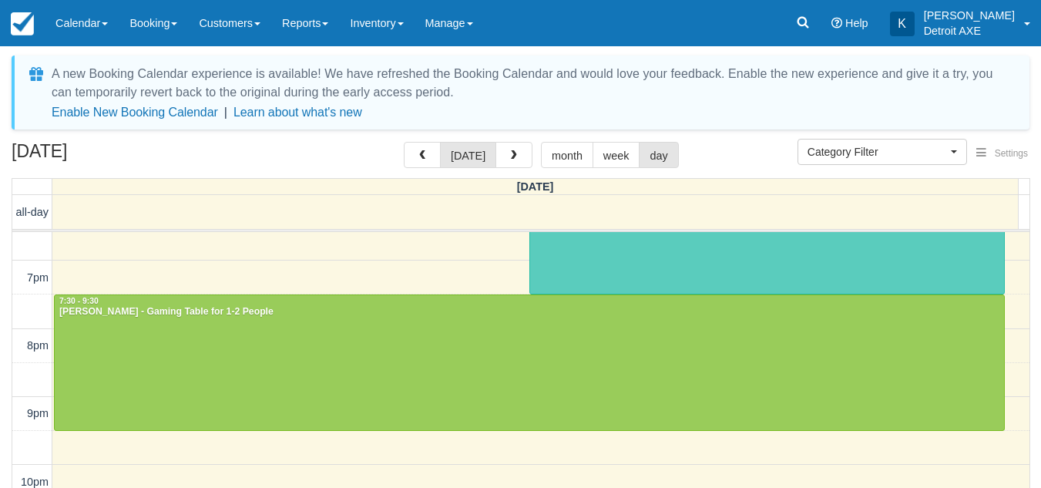
scroll to position [396, 0]
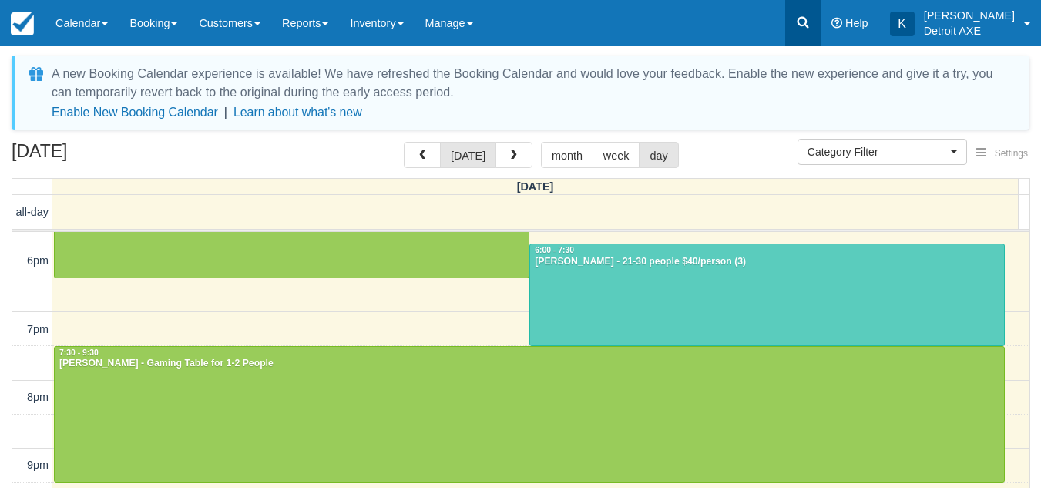
click at [811, 19] on icon at bounding box center [802, 22] width 15 height 15
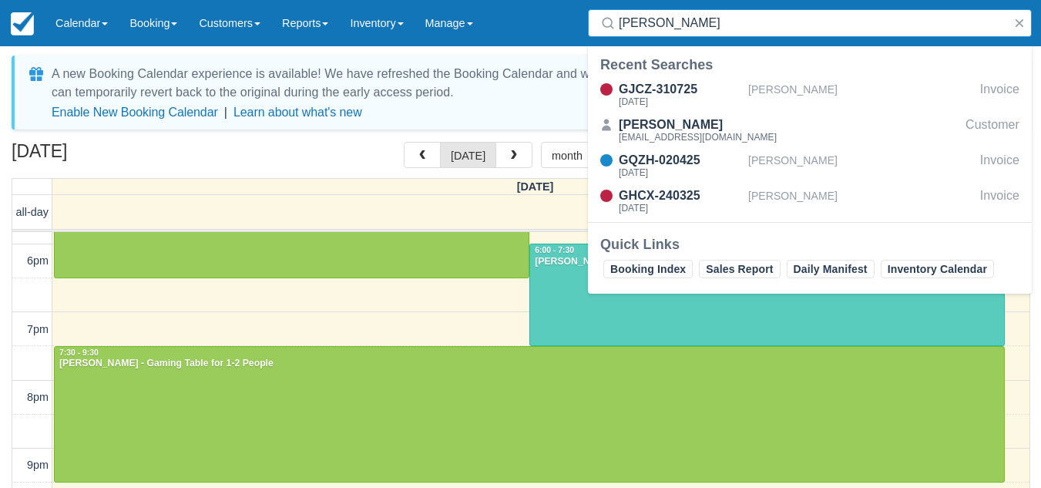
type input "[PERSON_NAME]"
click at [754, 28] on input "[PERSON_NAME]" at bounding box center [813, 23] width 388 height 28
click at [743, 22] on input "[PERSON_NAME]" at bounding box center [813, 23] width 388 height 28
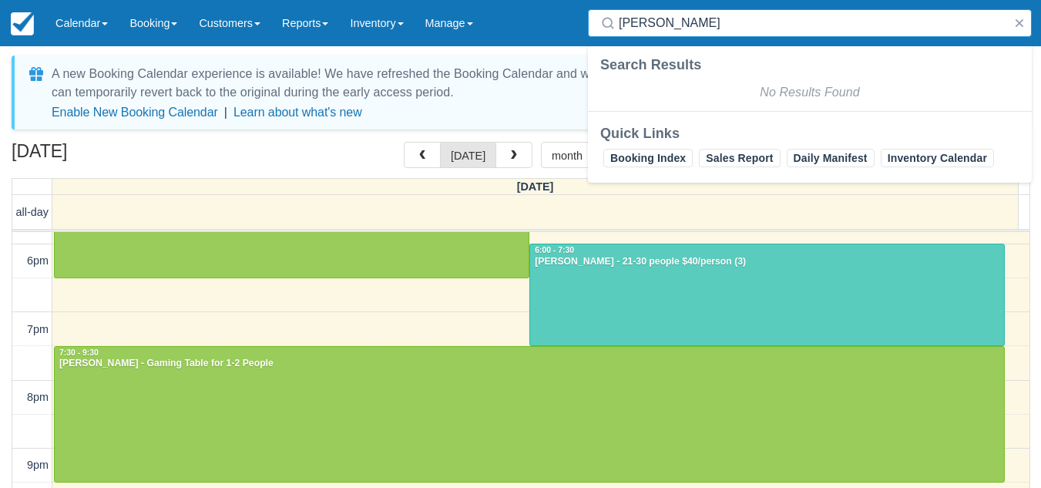
click at [743, 22] on input "[PERSON_NAME]" at bounding box center [813, 23] width 388 height 28
